Goal: Information Seeking & Learning: Find specific page/section

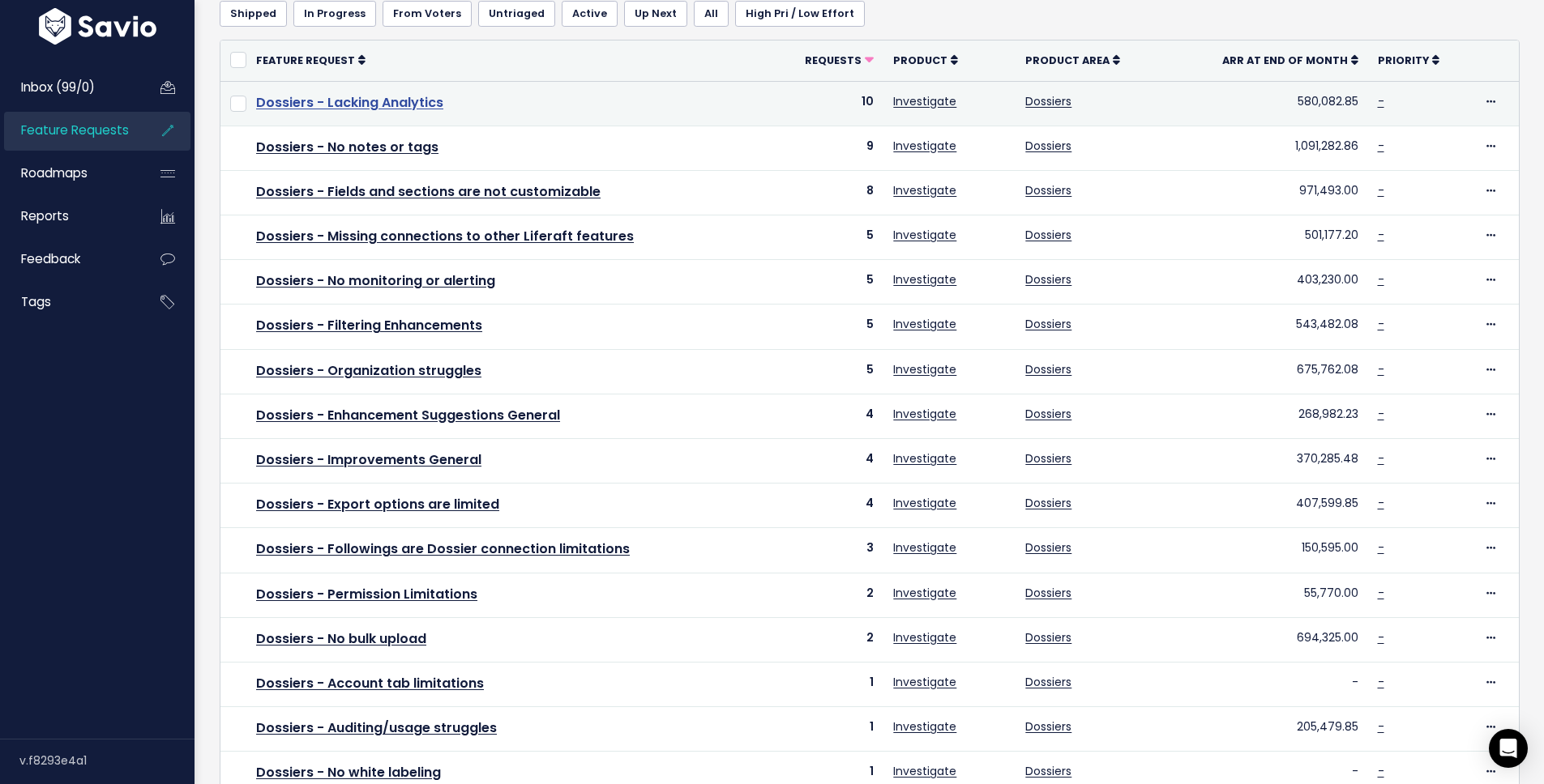
scroll to position [377, 0]
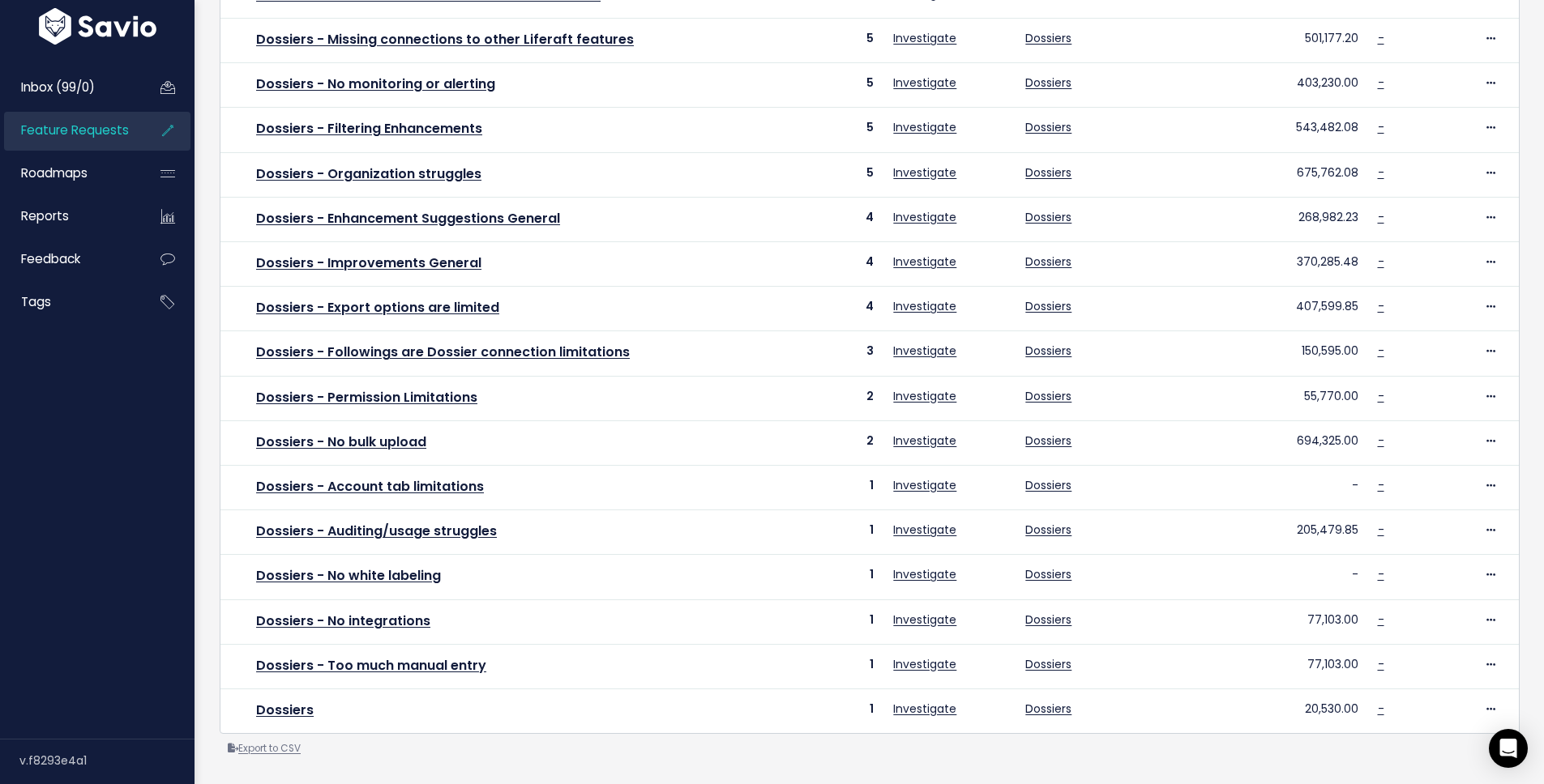
click at [276, 742] on link "Export to CSV" at bounding box center [264, 748] width 73 height 13
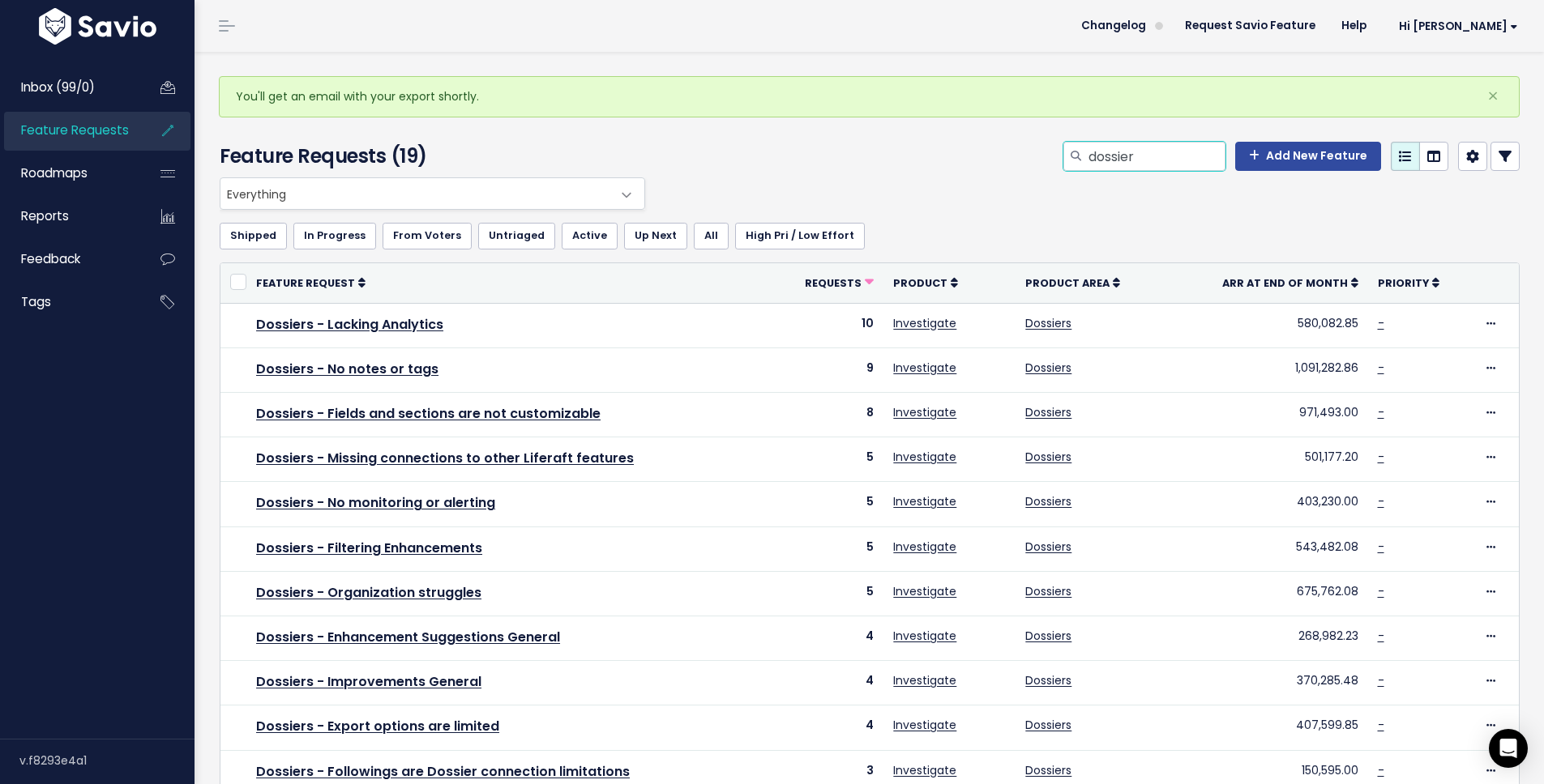
click at [1134, 164] on input "dossier" at bounding box center [1155, 156] width 139 height 29
type input "n"
type input "settings"
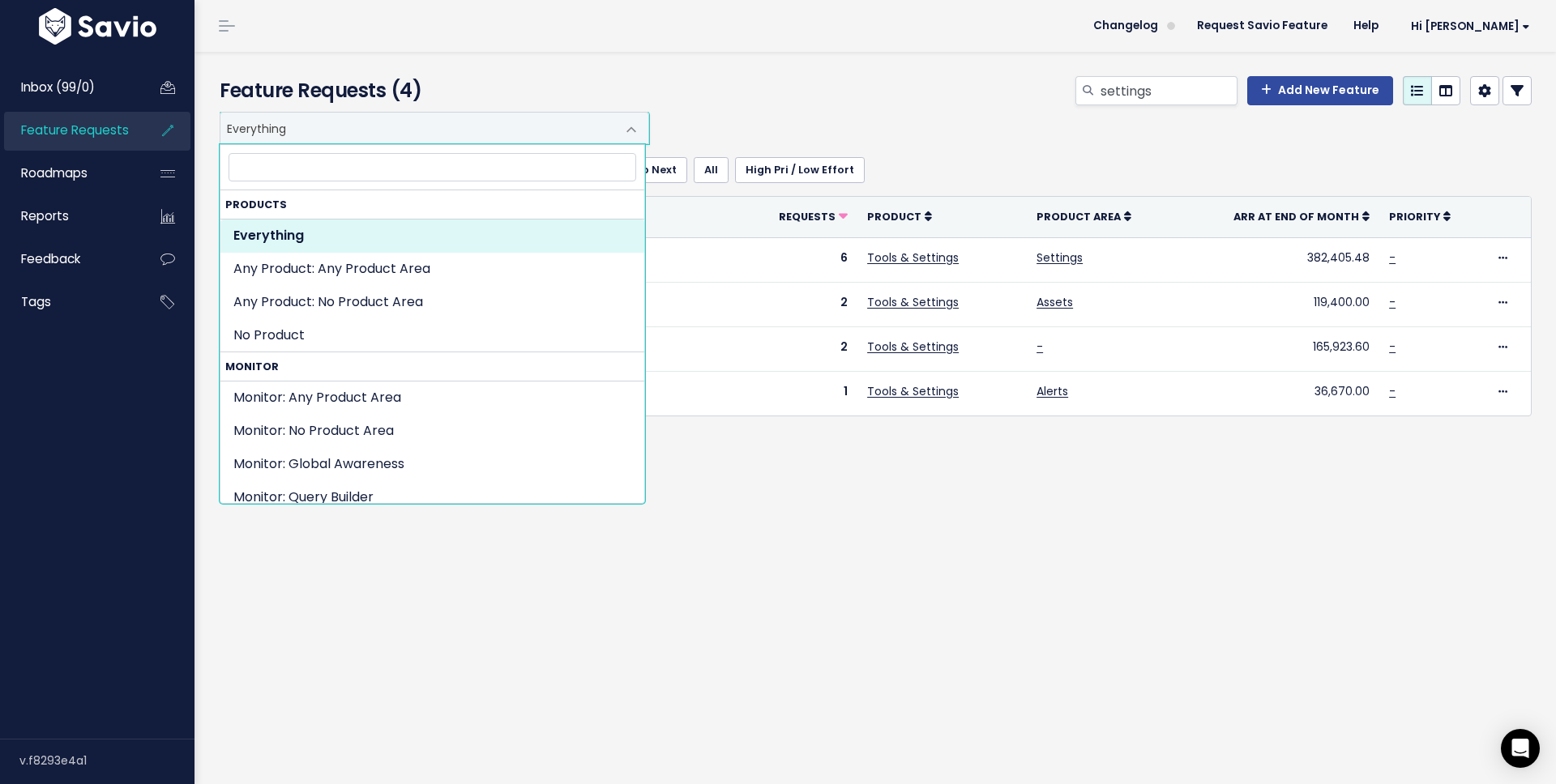
click at [299, 128] on span "Everything" at bounding box center [418, 129] width 396 height 31
click at [306, 173] on input "search" at bounding box center [433, 167] width 408 height 28
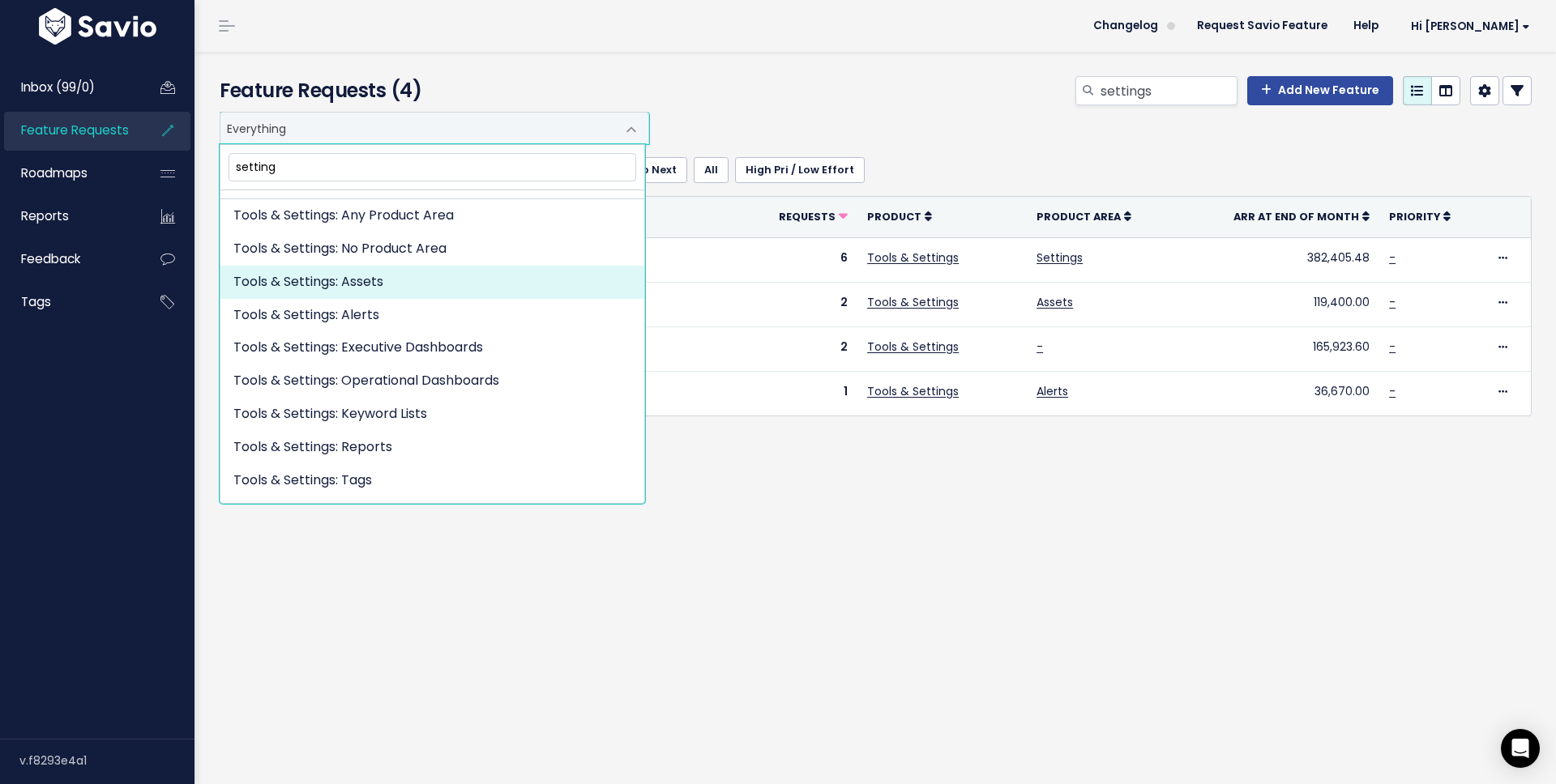
scroll to position [47, 0]
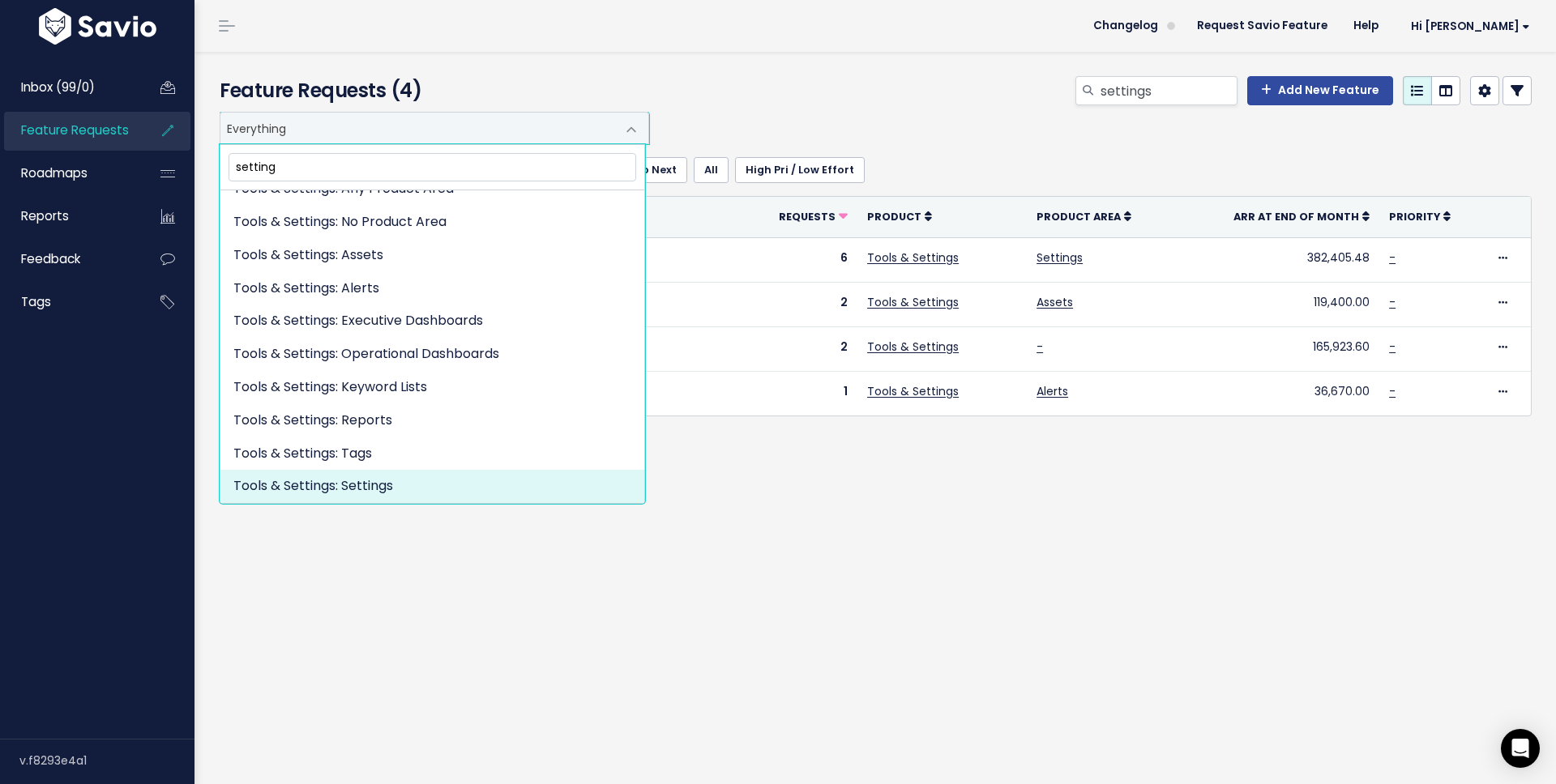
type input "setting"
select select "TOOLS_SETTINGS:SETTINGS"
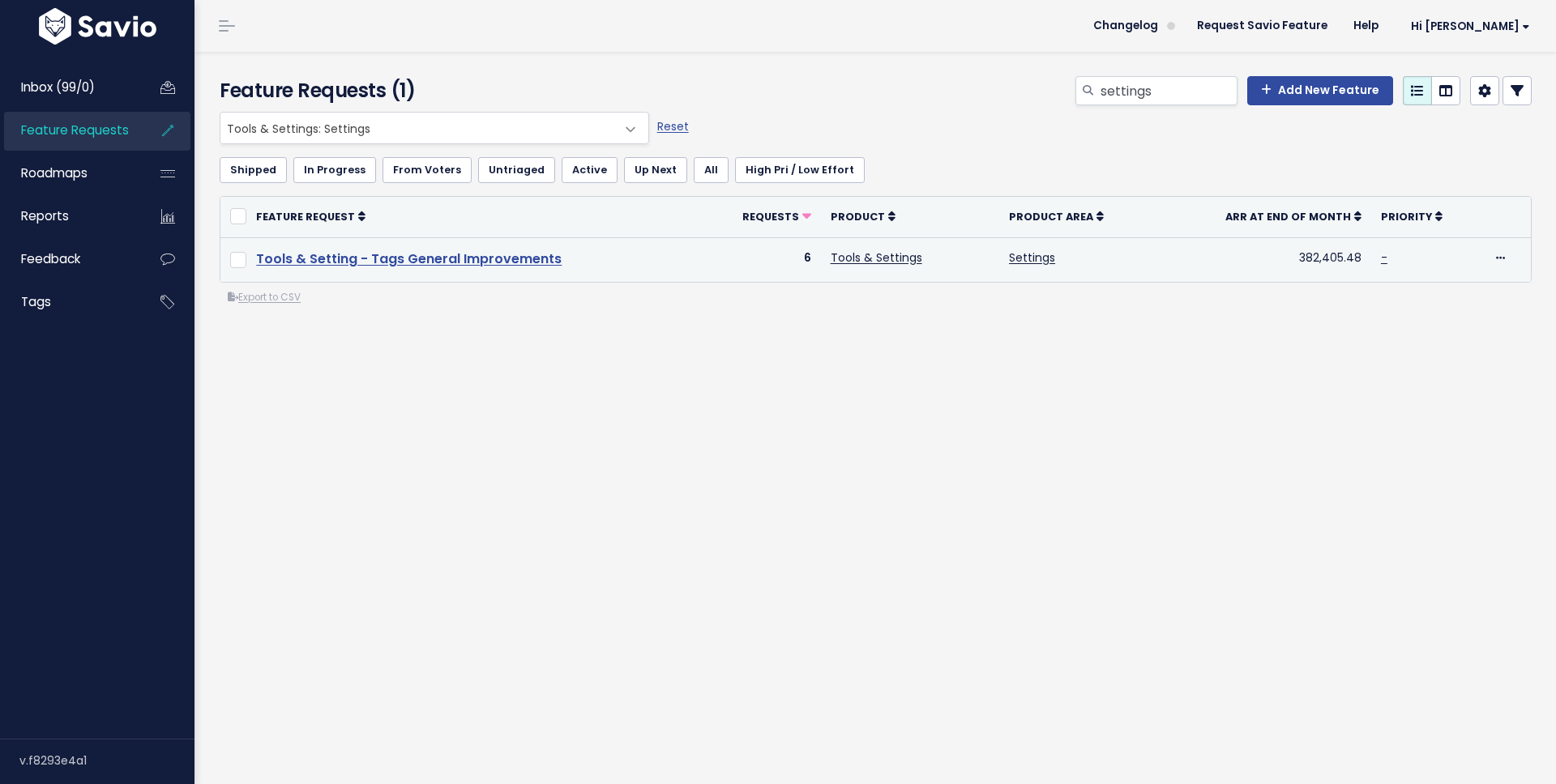
click at [500, 255] on link "Tools & Setting - Tags General Improvements" at bounding box center [409, 259] width 306 height 18
